Goal: Task Accomplishment & Management: Manage account settings

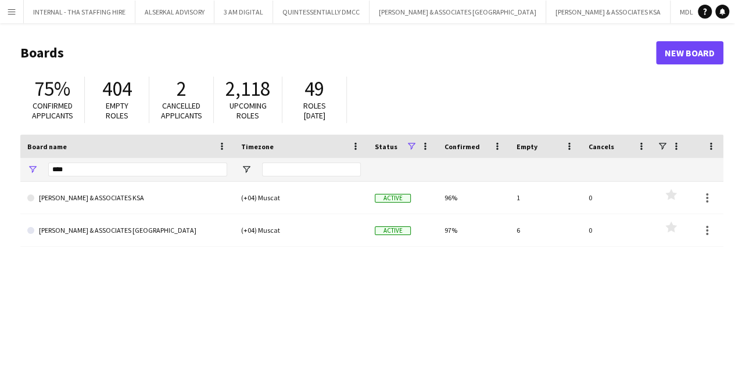
click at [8, 16] on app-icon "Menu" at bounding box center [11, 11] width 9 height 9
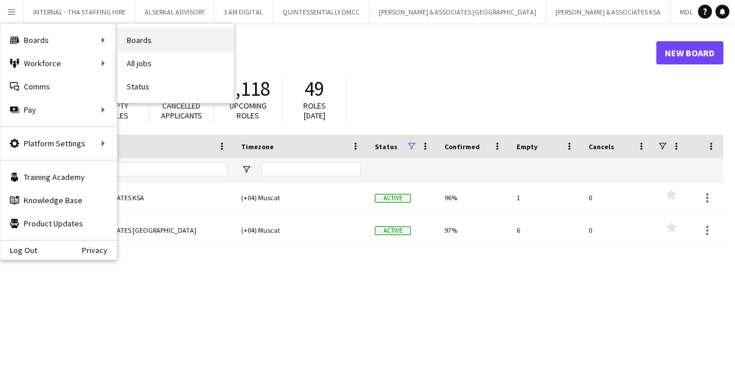
click at [152, 40] on link "Boards" at bounding box center [175, 39] width 116 height 23
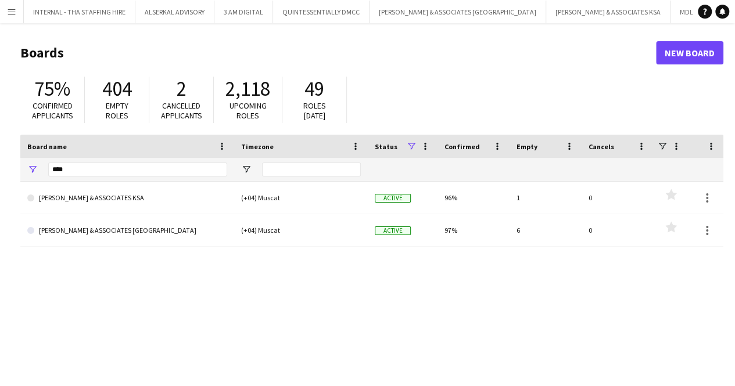
click at [15, 8] on app-icon "Menu" at bounding box center [11, 11] width 9 height 9
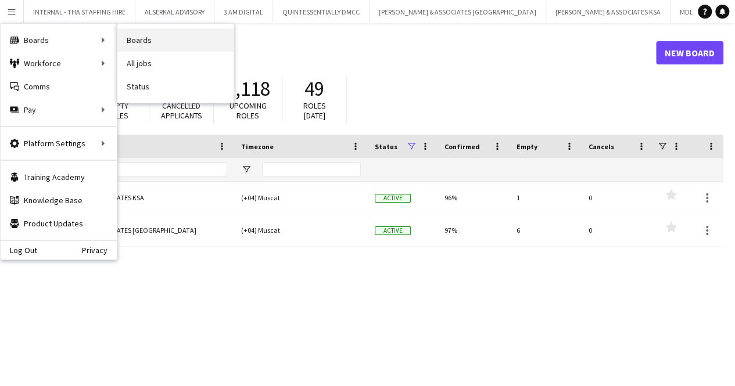
click at [158, 39] on link "Boards" at bounding box center [175, 39] width 116 height 23
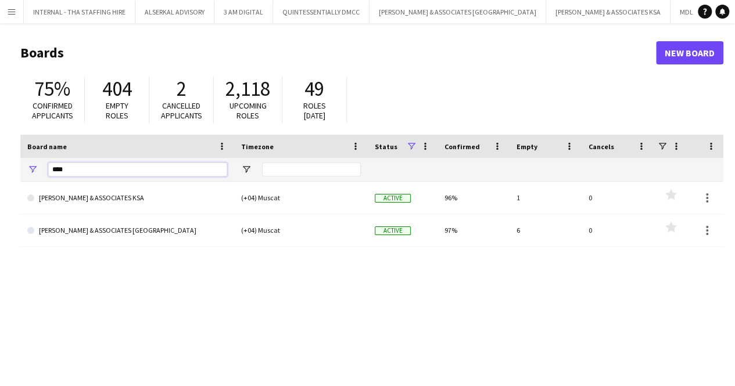
click at [103, 169] on input "****" at bounding box center [137, 170] width 179 height 14
type input "*"
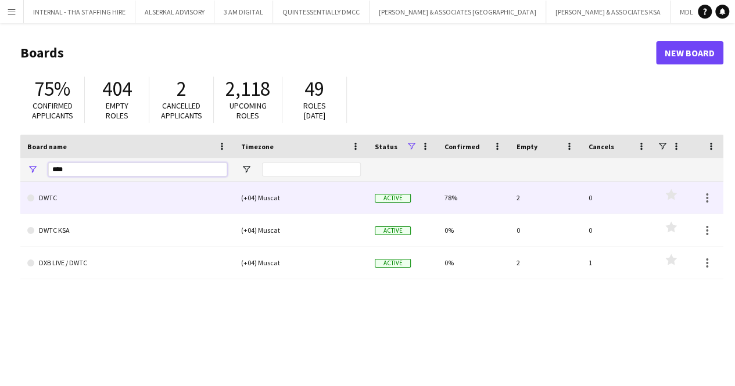
type input "****"
click at [126, 196] on link "DWTC" at bounding box center [127, 198] width 200 height 33
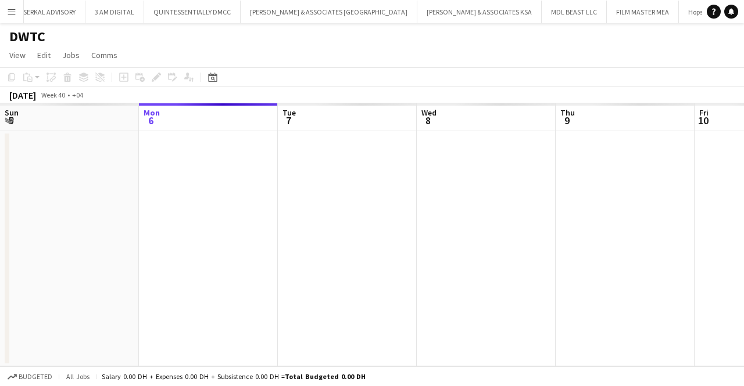
scroll to position [0, 132]
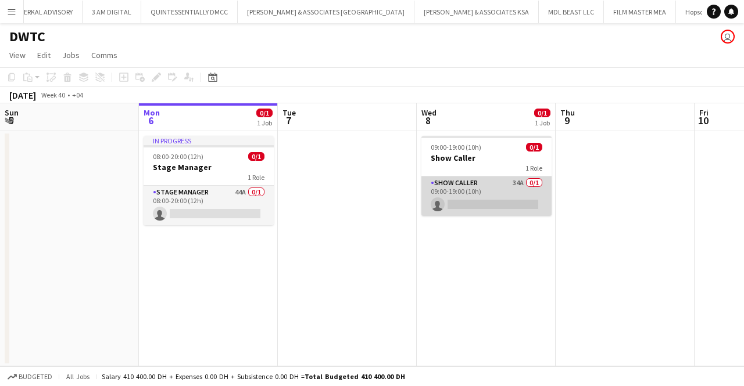
click at [458, 196] on app-card-role "Show Caller 34A 0/1 09:00-19:00 (10h) single-neutral-actions" at bounding box center [486, 197] width 130 height 40
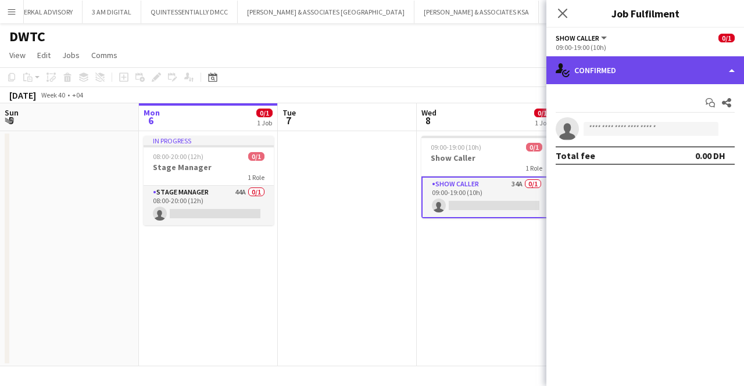
click at [732, 67] on div "single-neutral-actions-check-2 Confirmed" at bounding box center [645, 70] width 198 height 28
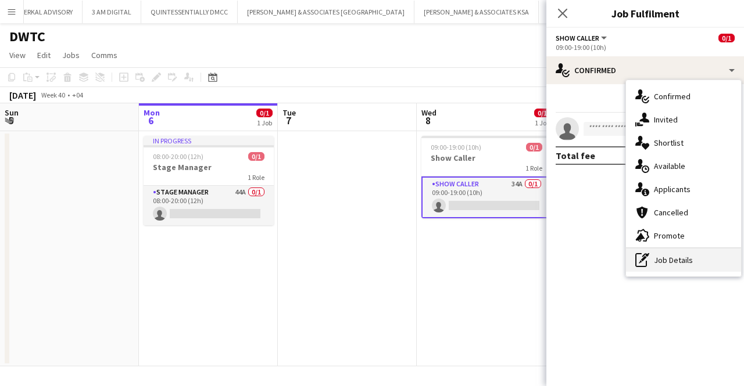
click at [669, 265] on div "pen-write Job Details" at bounding box center [683, 260] width 115 height 23
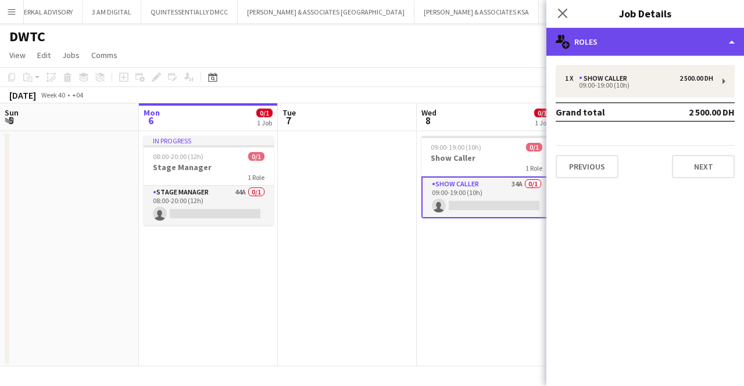
click at [727, 35] on div "multiple-users-add Roles" at bounding box center [645, 42] width 198 height 28
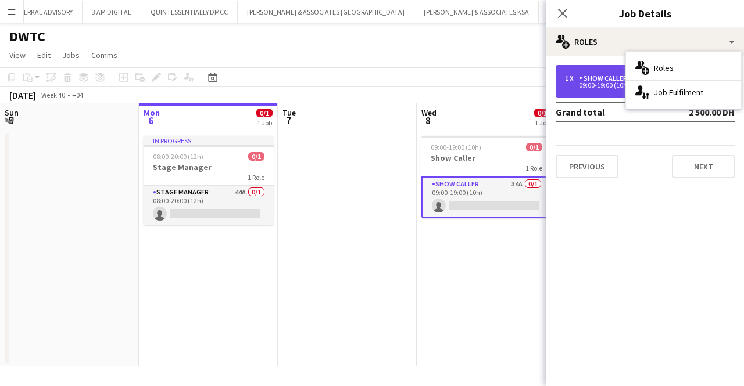
click at [575, 80] on div "1 x" at bounding box center [572, 78] width 14 height 8
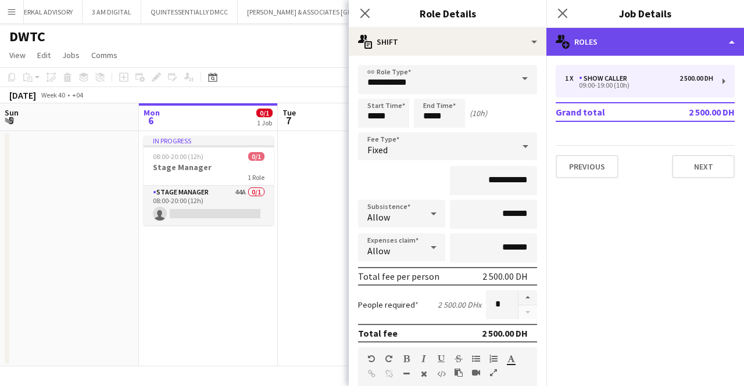
click at [732, 42] on div "multiple-users-add Roles" at bounding box center [645, 42] width 198 height 28
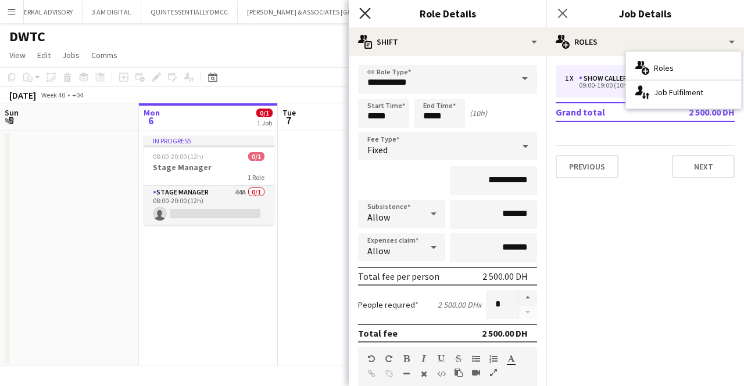
click at [365, 12] on icon at bounding box center [364, 13] width 11 height 11
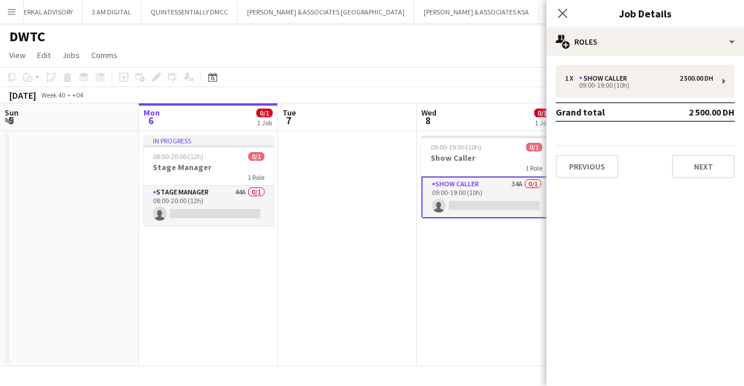
click at [459, 198] on app-card-role "Show Caller 34A 0/1 09:00-19:00 (10h) single-neutral-actions" at bounding box center [486, 198] width 130 height 42
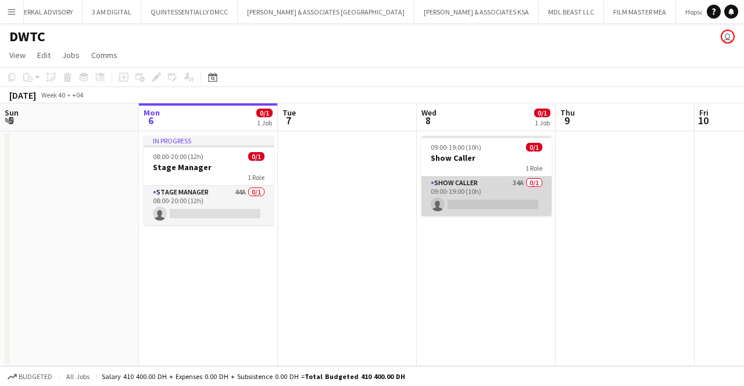
click at [459, 198] on app-card-role "Show Caller 34A 0/1 09:00-19:00 (10h) single-neutral-actions" at bounding box center [486, 197] width 130 height 40
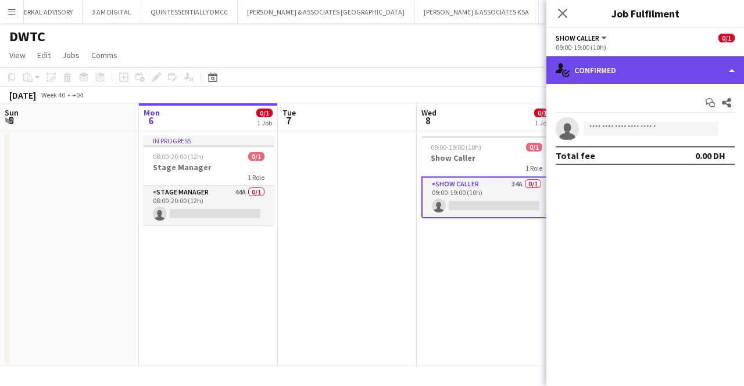
click at [727, 67] on div "single-neutral-actions-check-2 Confirmed" at bounding box center [645, 70] width 198 height 28
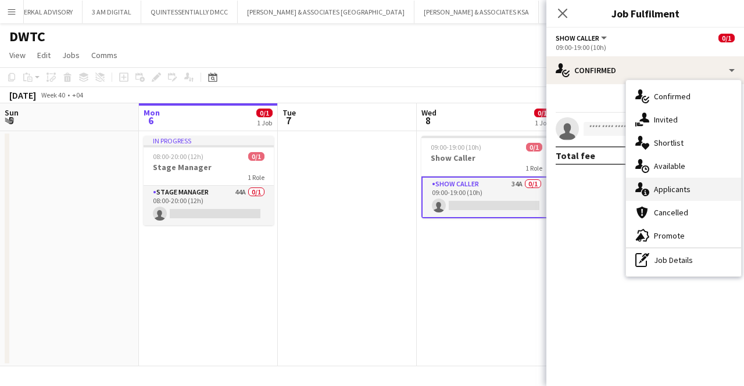
click at [688, 182] on div "single-neutral-actions-information Applicants" at bounding box center [683, 189] width 115 height 23
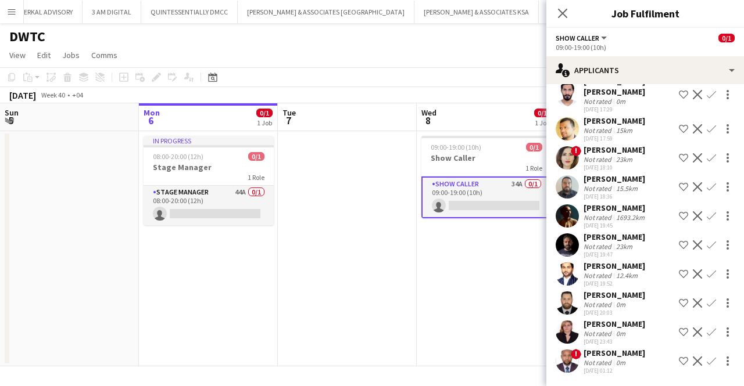
scroll to position [742, 0]
click at [610, 309] on div "[DATE] 20:03" at bounding box center [614, 313] width 62 height 8
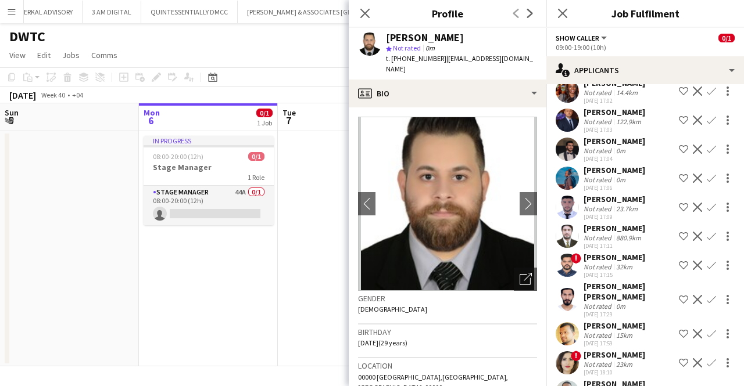
scroll to position [526, 0]
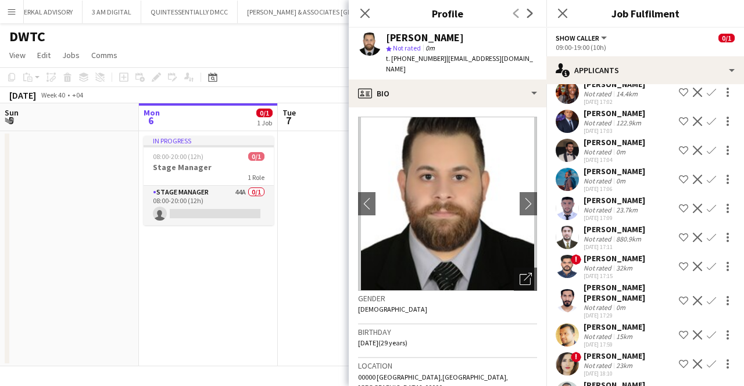
click at [605, 175] on div "[PERSON_NAME]" at bounding box center [614, 171] width 62 height 10
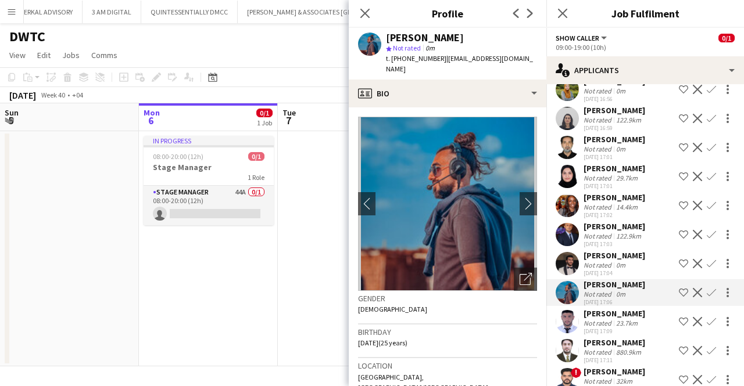
scroll to position [412, 0]
click at [603, 197] on div "[PERSON_NAME]" at bounding box center [614, 198] width 62 height 10
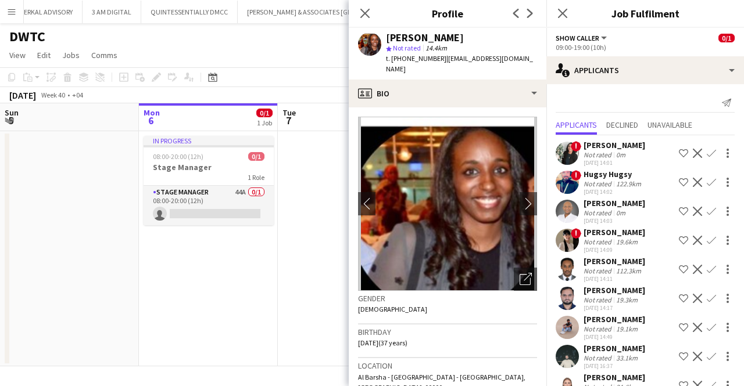
scroll to position [69, 0]
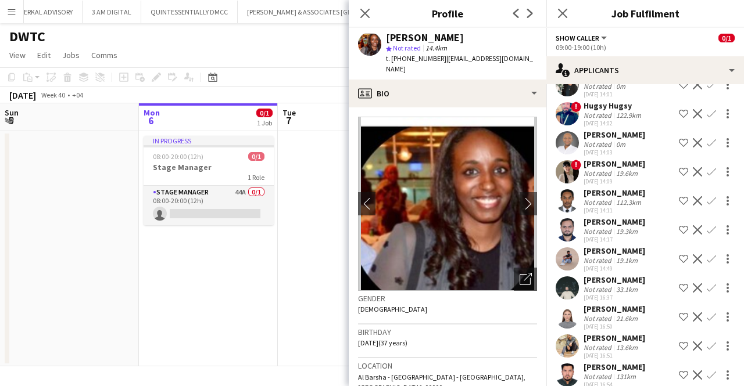
click at [608, 250] on div "[PERSON_NAME]" at bounding box center [614, 251] width 62 height 10
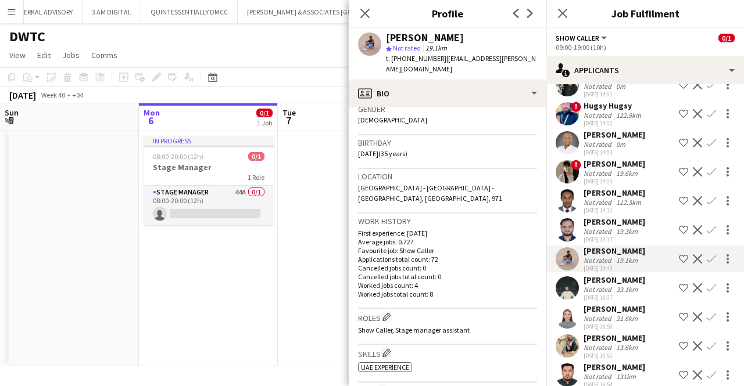
scroll to position [323, 0]
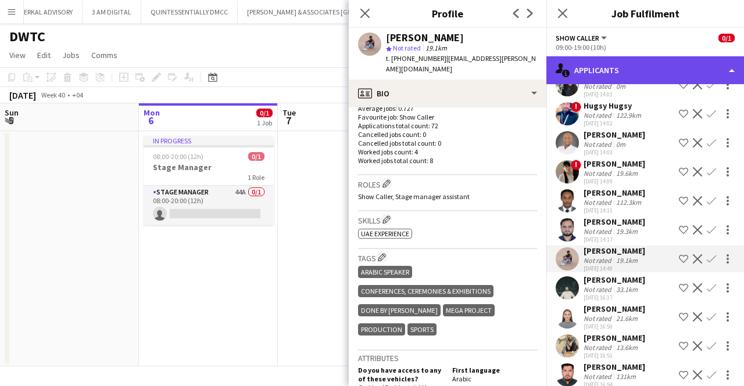
click at [615, 69] on div "single-neutral-actions-information Applicants" at bounding box center [645, 70] width 198 height 28
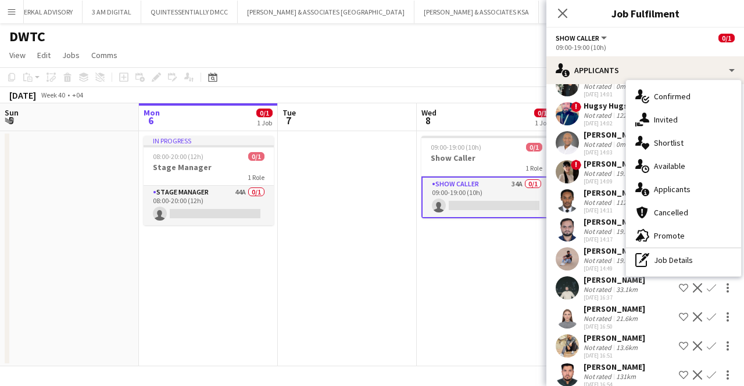
click at [649, 44] on div "09:00-19:00 (10h)" at bounding box center [644, 47] width 179 height 9
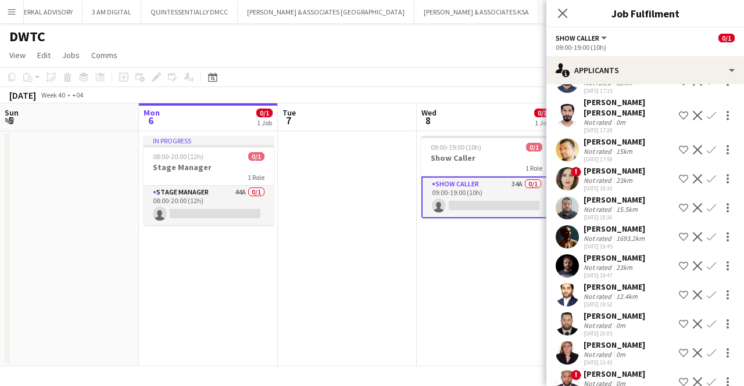
scroll to position [663, 0]
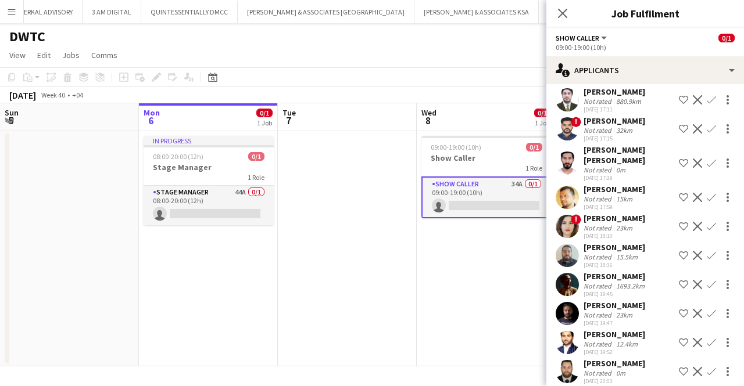
click at [602, 245] on div "[PERSON_NAME]" at bounding box center [614, 247] width 62 height 10
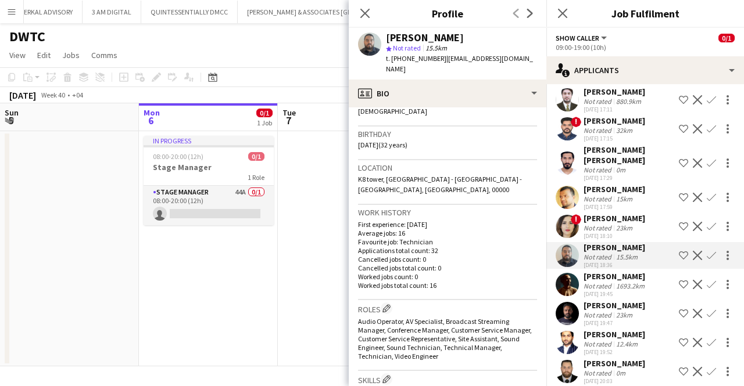
scroll to position [198, 0]
click at [625, 202] on div "15km" at bounding box center [623, 199] width 21 height 9
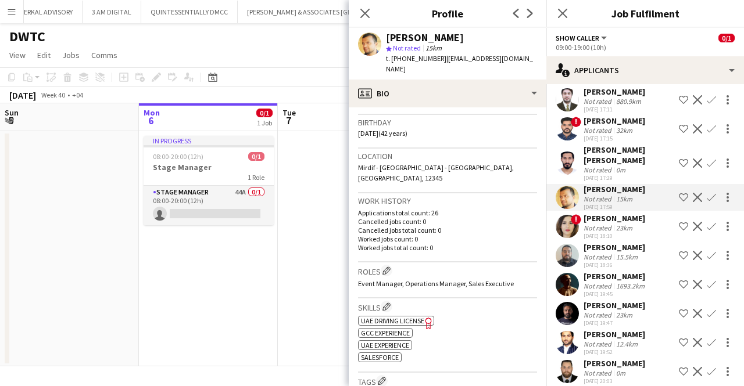
scroll to position [210, 0]
click at [608, 153] on div "[PERSON_NAME] [PERSON_NAME]" at bounding box center [628, 155] width 91 height 21
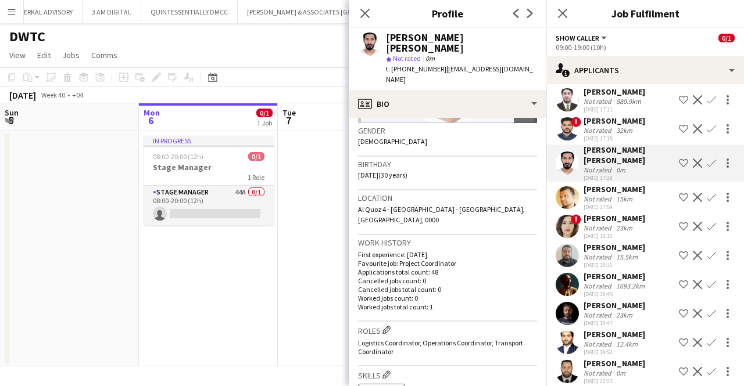
scroll to position [177, 0]
click at [620, 139] on div "[DATE] 17:15" at bounding box center [614, 139] width 62 height 8
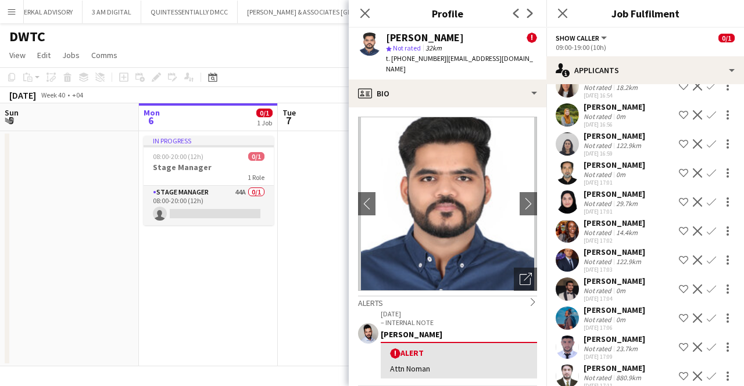
scroll to position [379, 0]
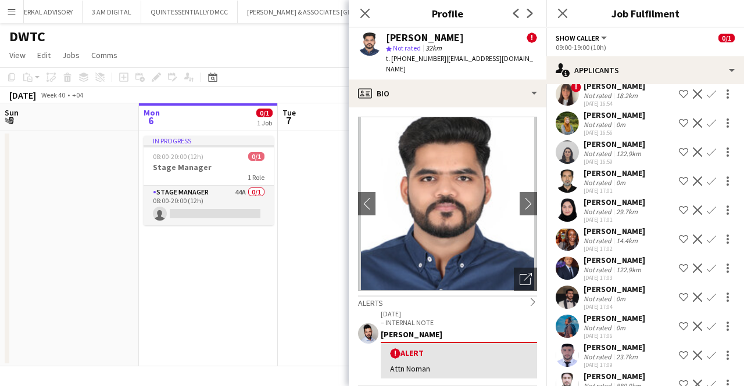
click at [593, 141] on div "[PERSON_NAME]" at bounding box center [614, 144] width 62 height 10
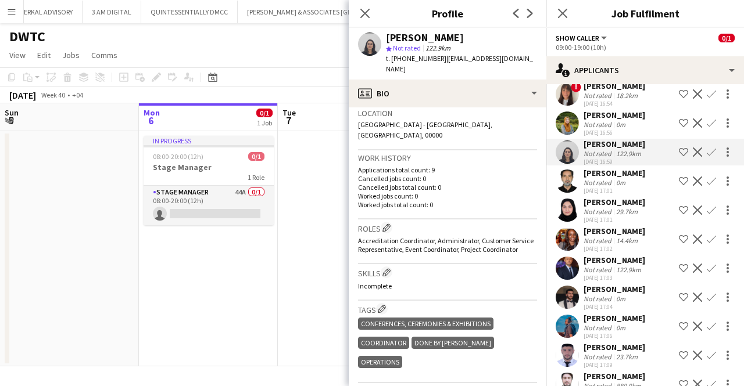
scroll to position [262, 0]
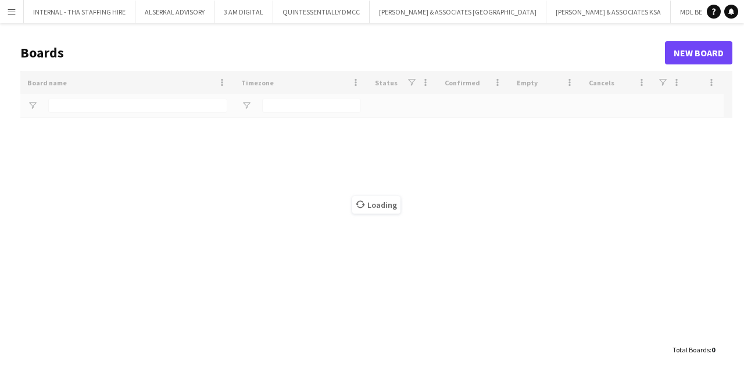
type input "****"
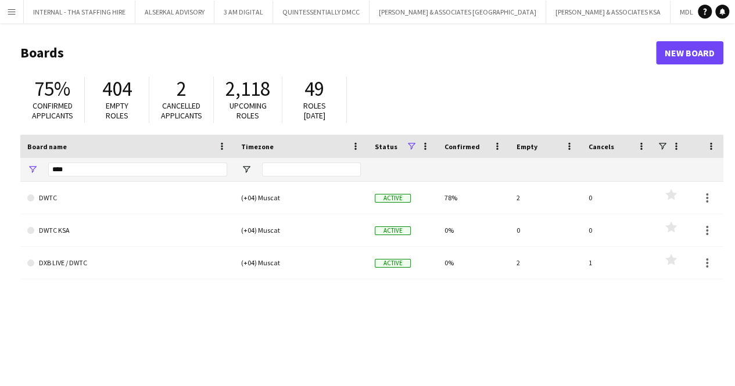
click at [8, 10] on app-icon "Menu" at bounding box center [11, 11] width 9 height 9
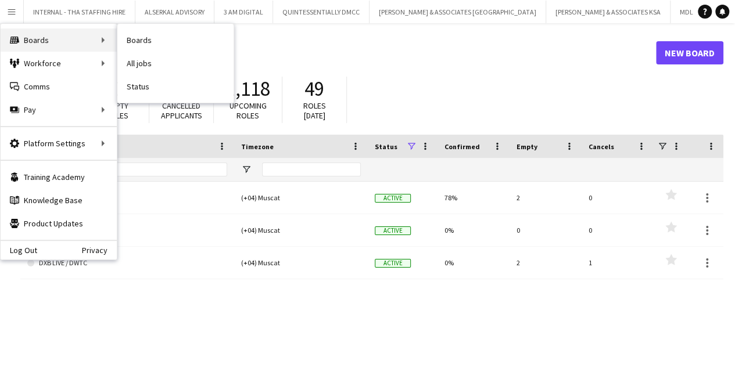
click at [41, 35] on div "Boards Boards" at bounding box center [59, 39] width 116 height 23
click at [162, 36] on link "Boards" at bounding box center [175, 39] width 116 height 23
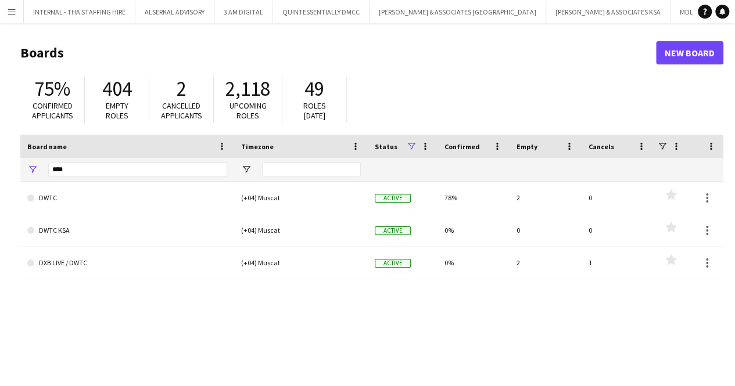
click at [6, 15] on button "Menu" at bounding box center [11, 11] width 23 height 23
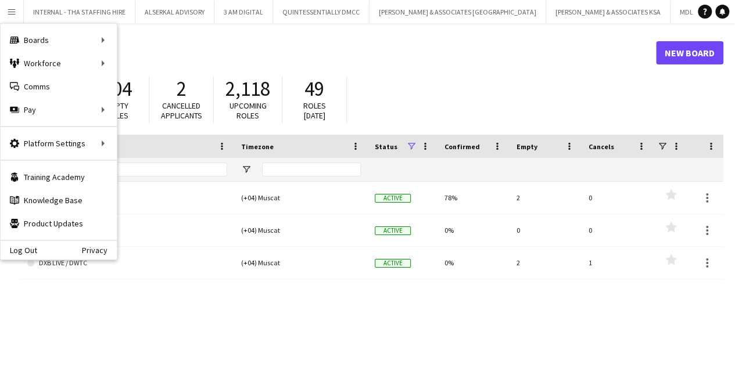
click at [352, 60] on h1 "Boards" at bounding box center [338, 52] width 636 height 17
